Goal: Task Accomplishment & Management: Use online tool/utility

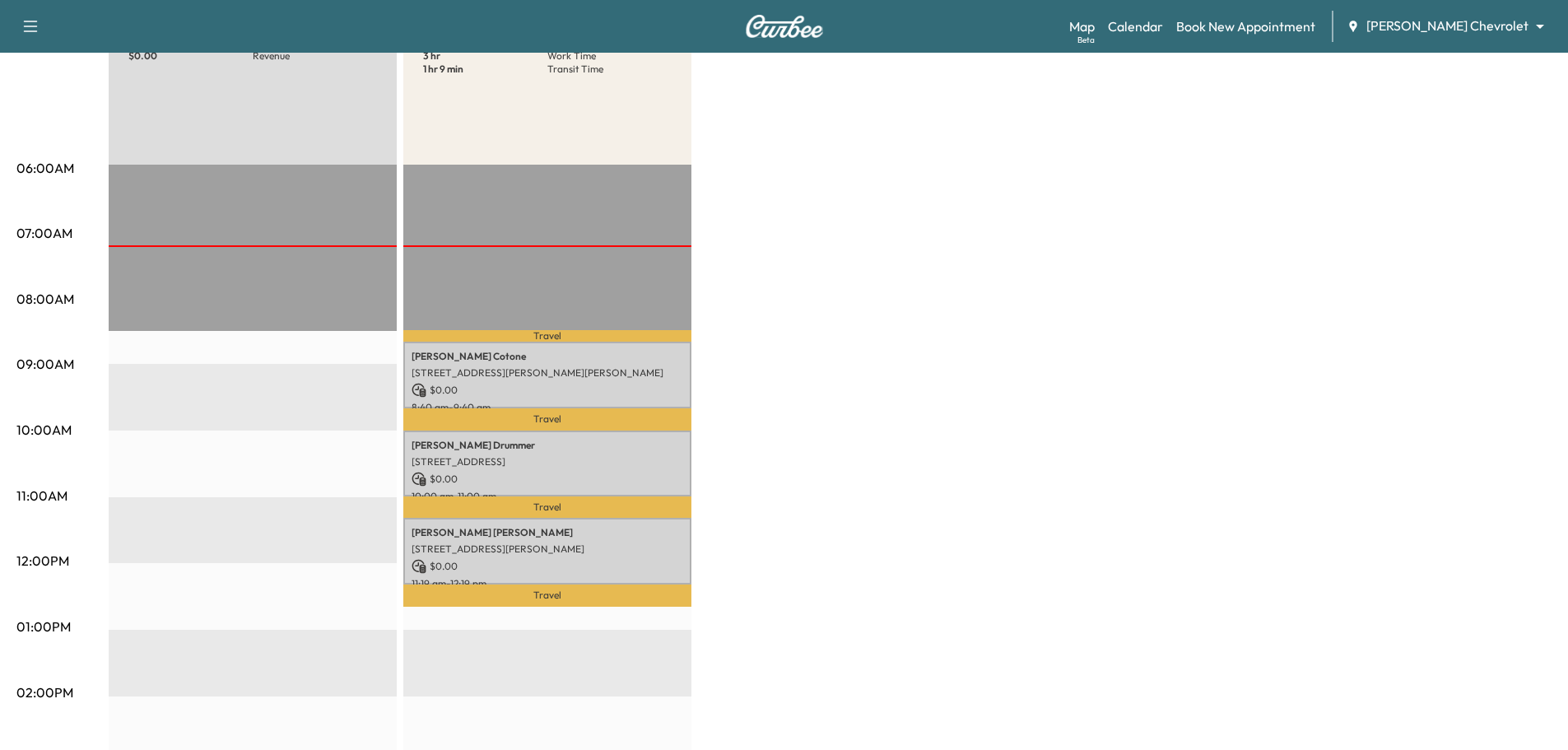
scroll to position [247, 0]
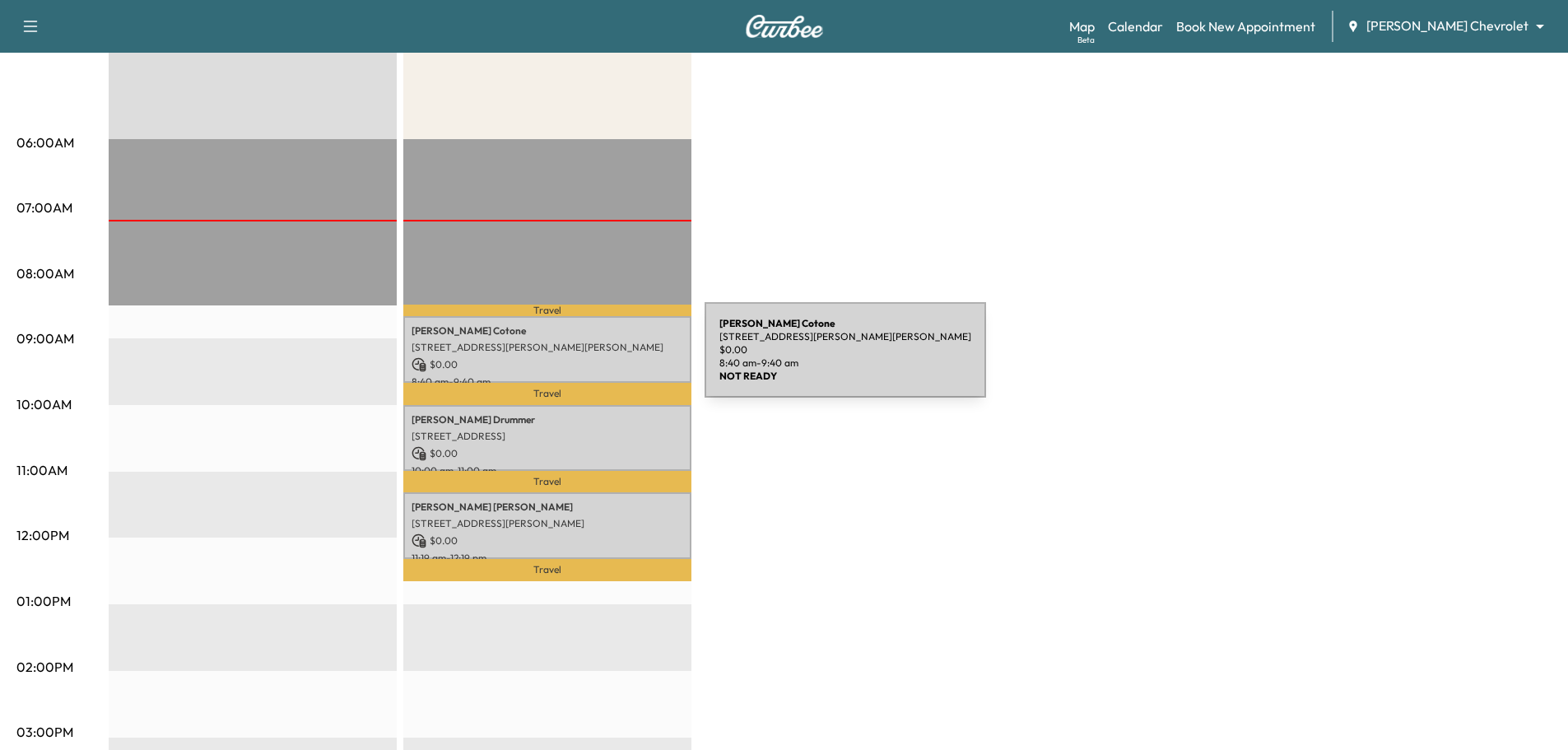
click at [581, 360] on p "$ 0.00" at bounding box center [547, 365] width 272 height 15
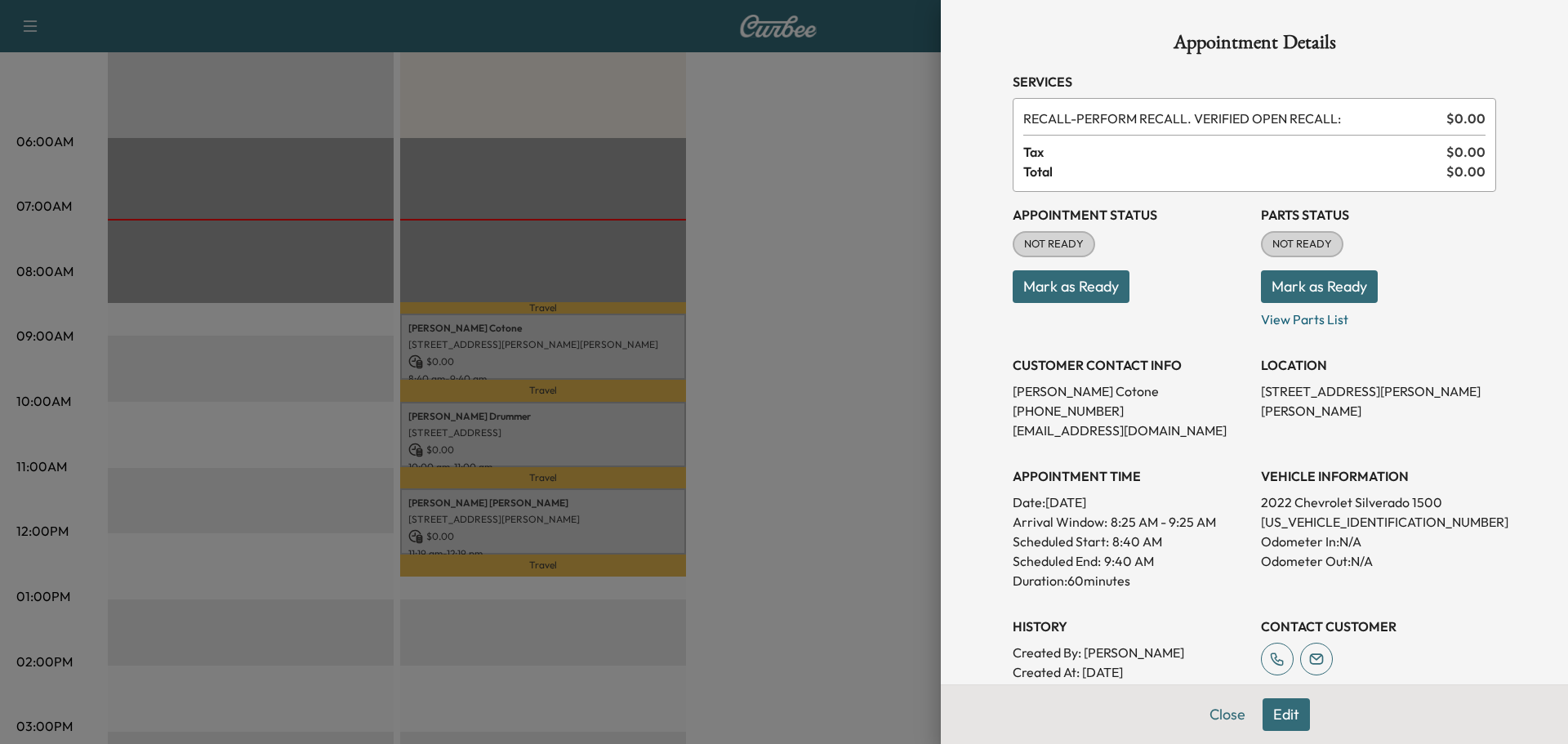
click at [576, 418] on div at bounding box center [784, 372] width 1568 height 744
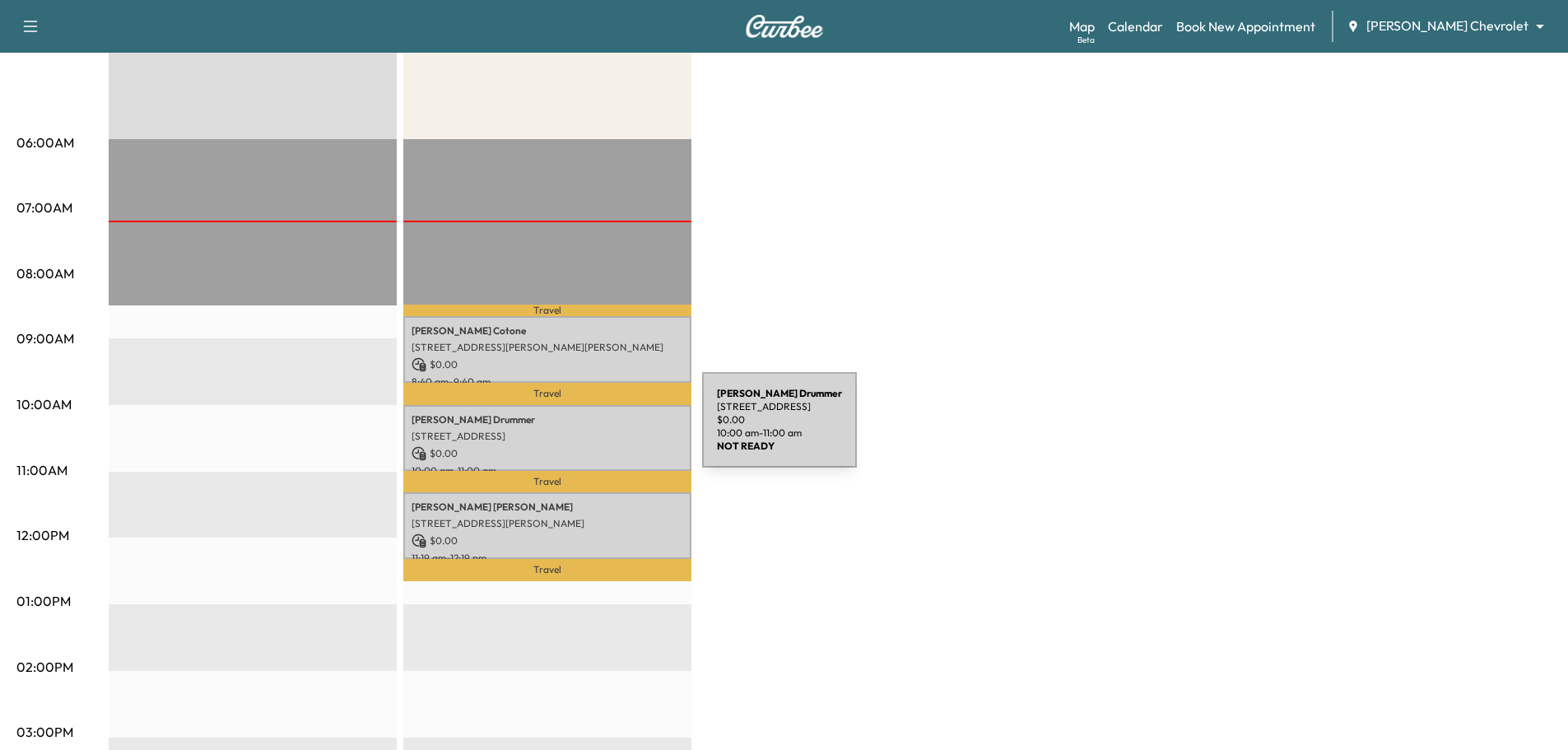
click at [578, 430] on p "[STREET_ADDRESS]" at bounding box center [547, 437] width 272 height 13
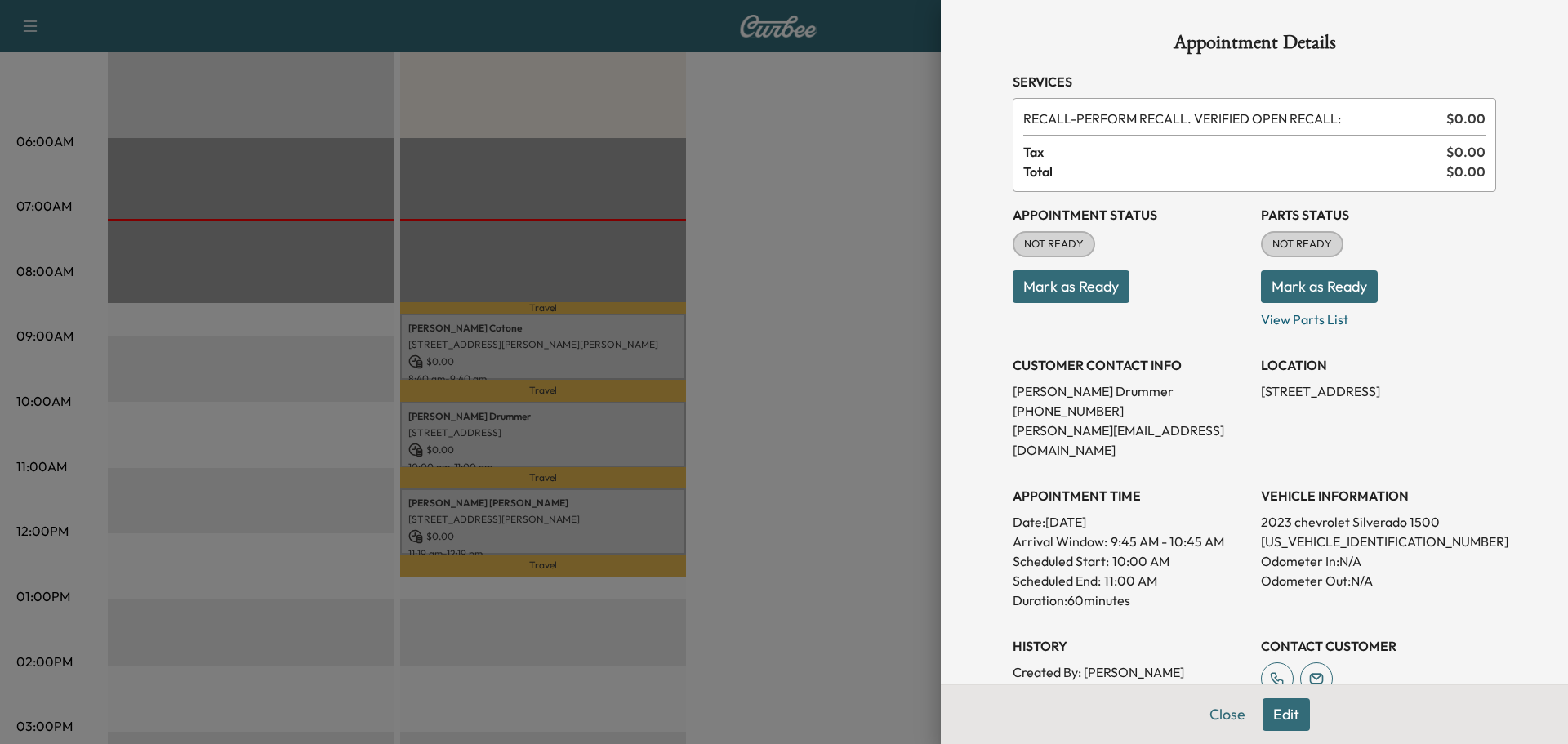
click at [592, 512] on div at bounding box center [784, 372] width 1568 height 744
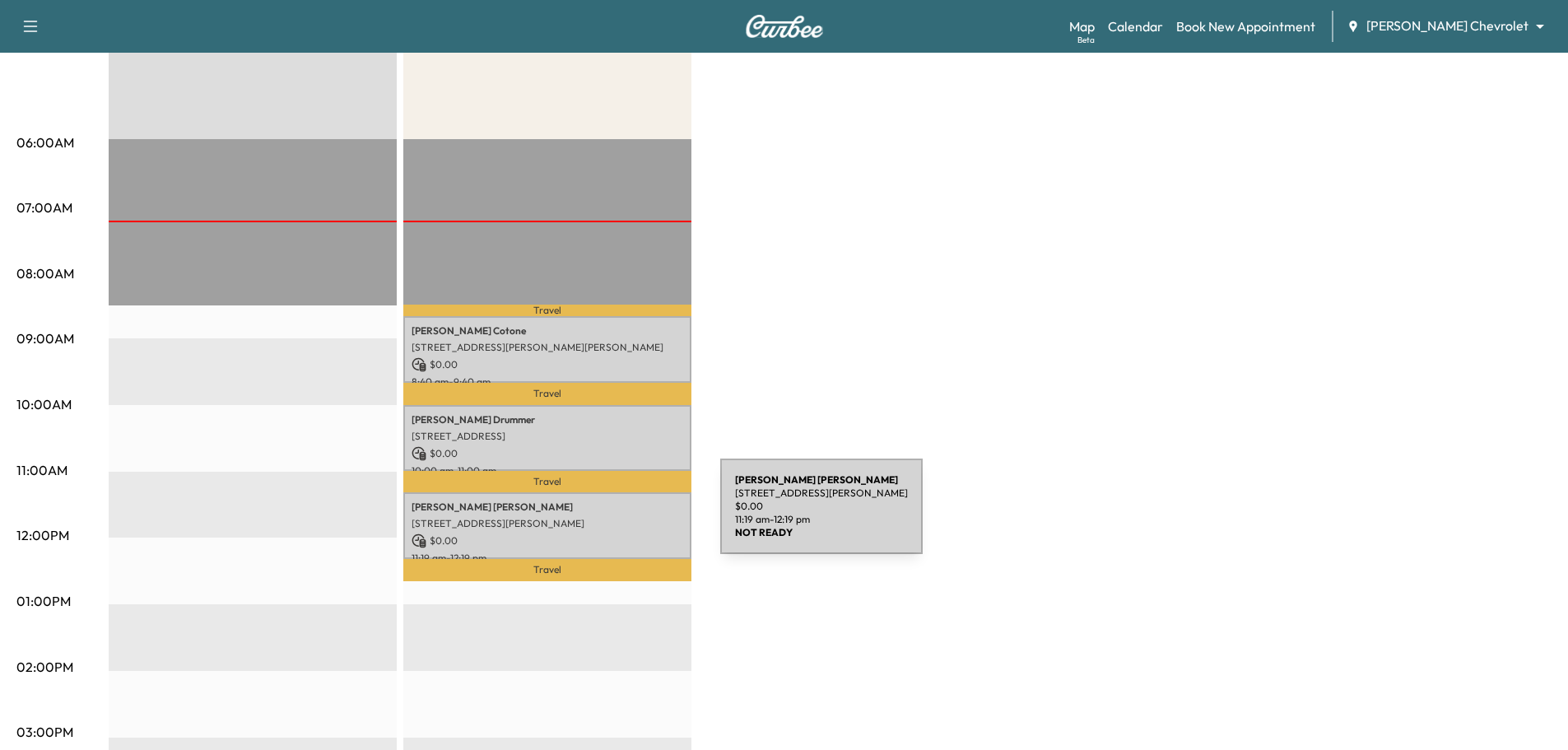
click at [597, 517] on p "[STREET_ADDRESS][PERSON_NAME]" at bounding box center [547, 523] width 272 height 13
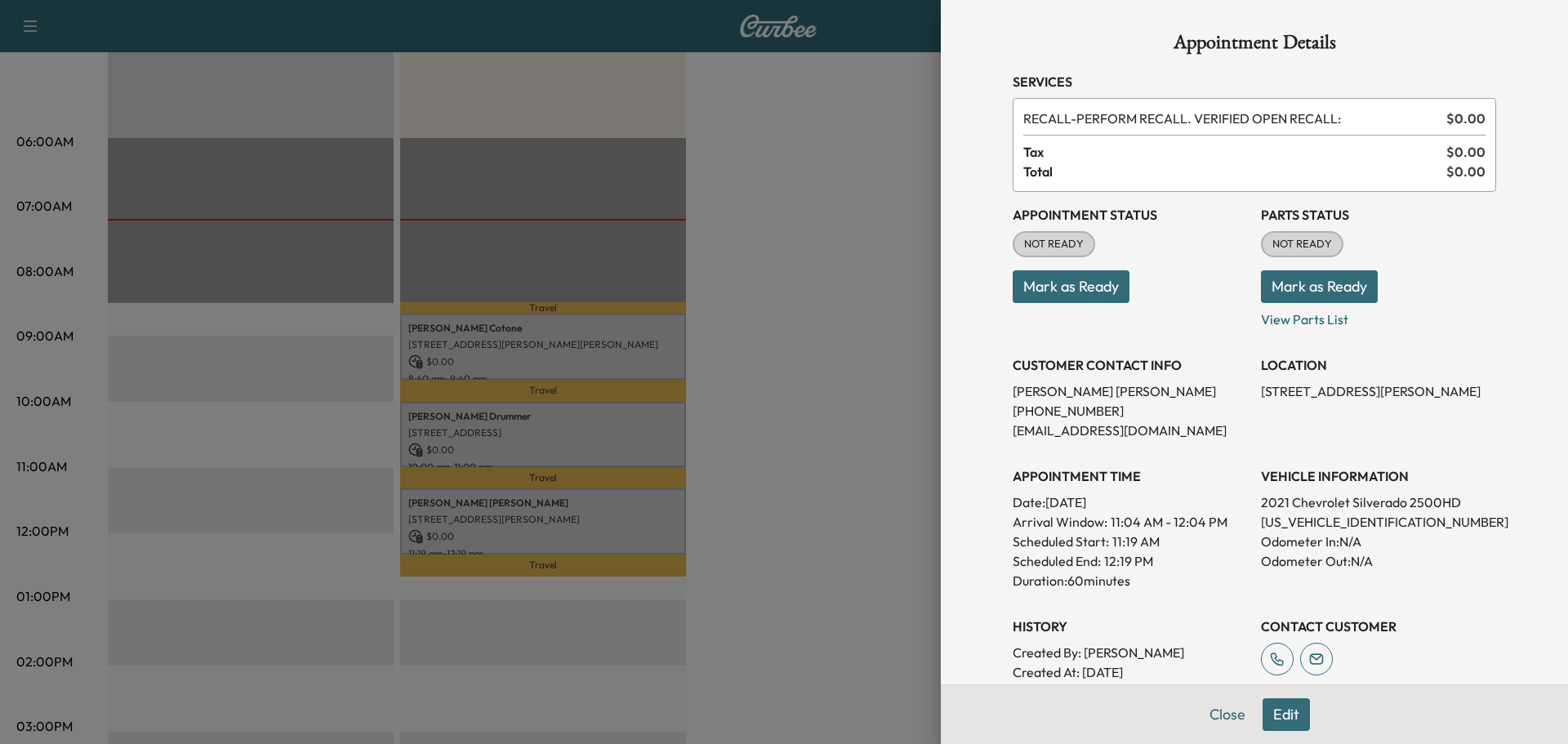
click at [836, 206] on div at bounding box center [784, 372] width 1568 height 744
